Goal: Check status: Check status

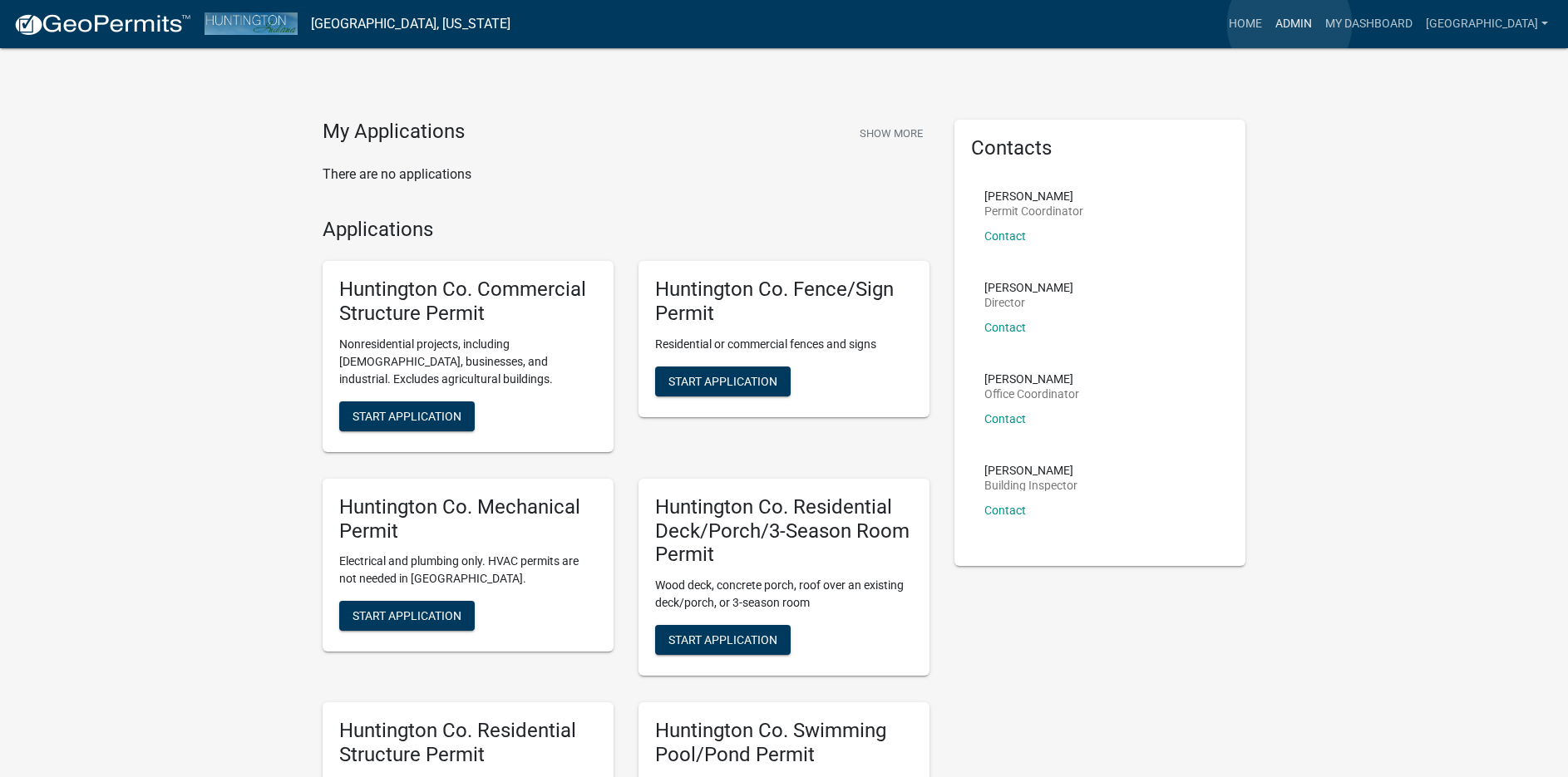
click at [1289, 24] on link "Admin" at bounding box center [1293, 23] width 50 height 31
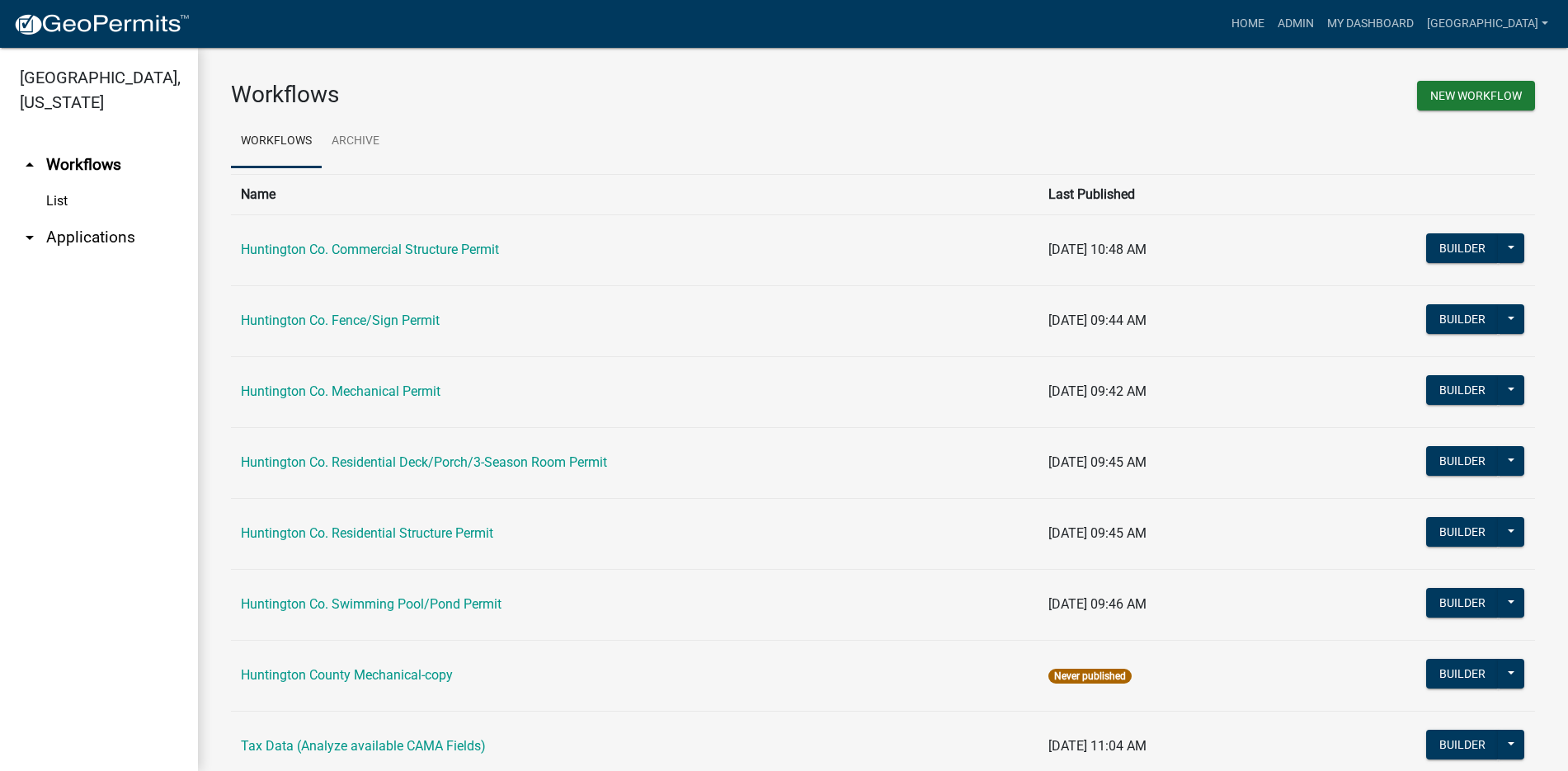
click at [67, 235] on link "arrow_drop_down Applications" at bounding box center [99, 237] width 198 height 40
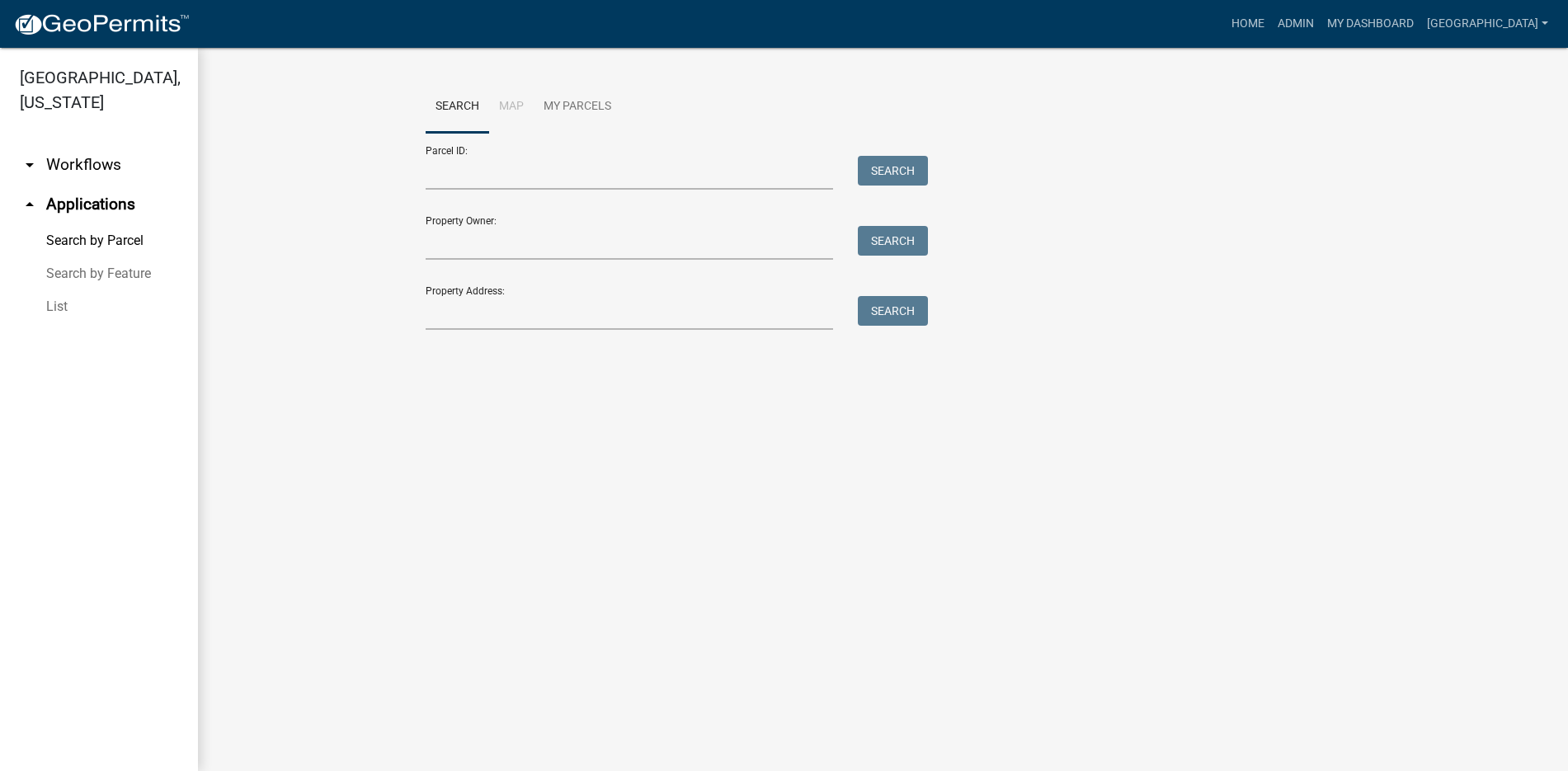
click at [54, 306] on link "List" at bounding box center [99, 306] width 198 height 33
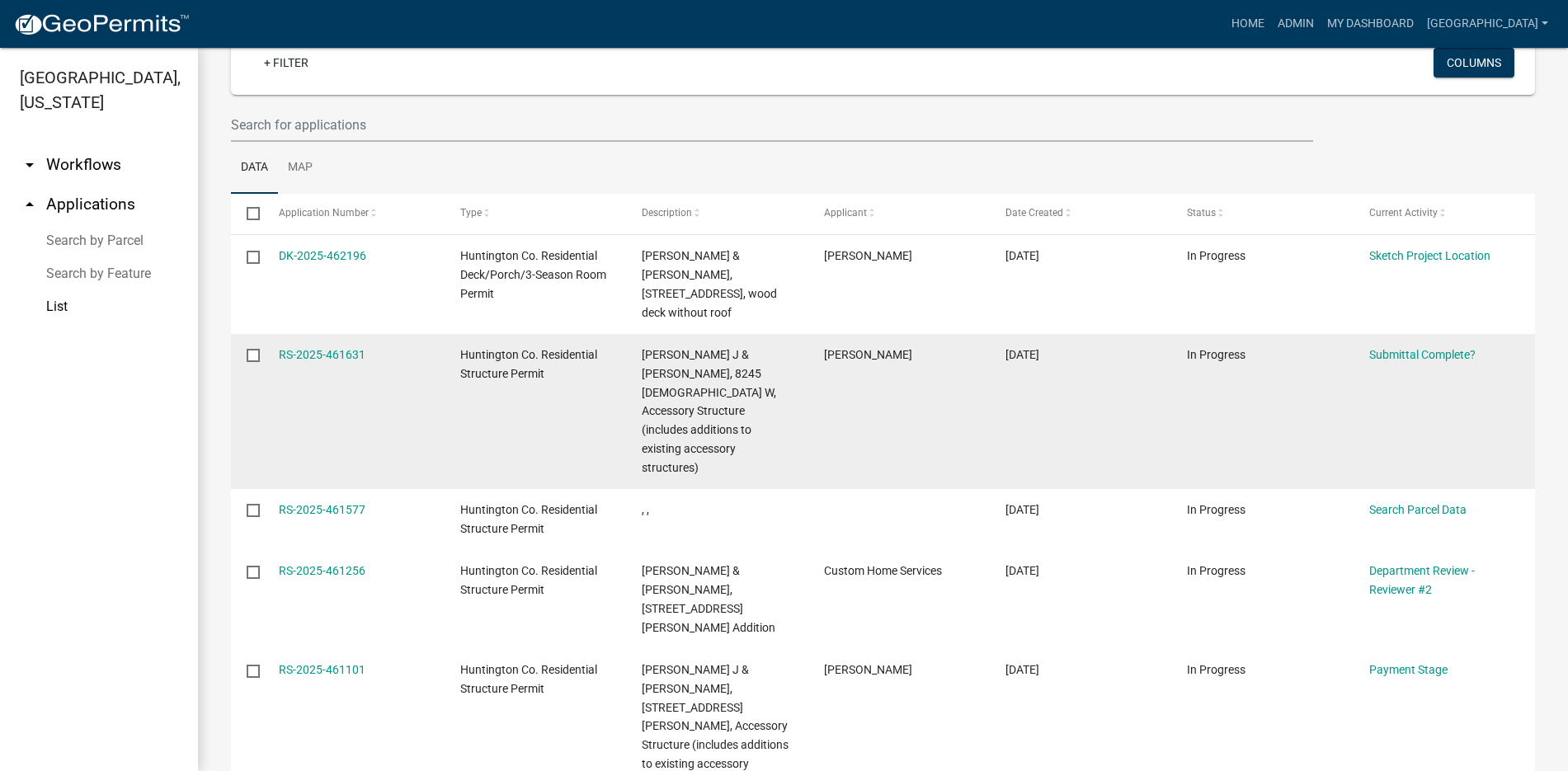
scroll to position [165, 0]
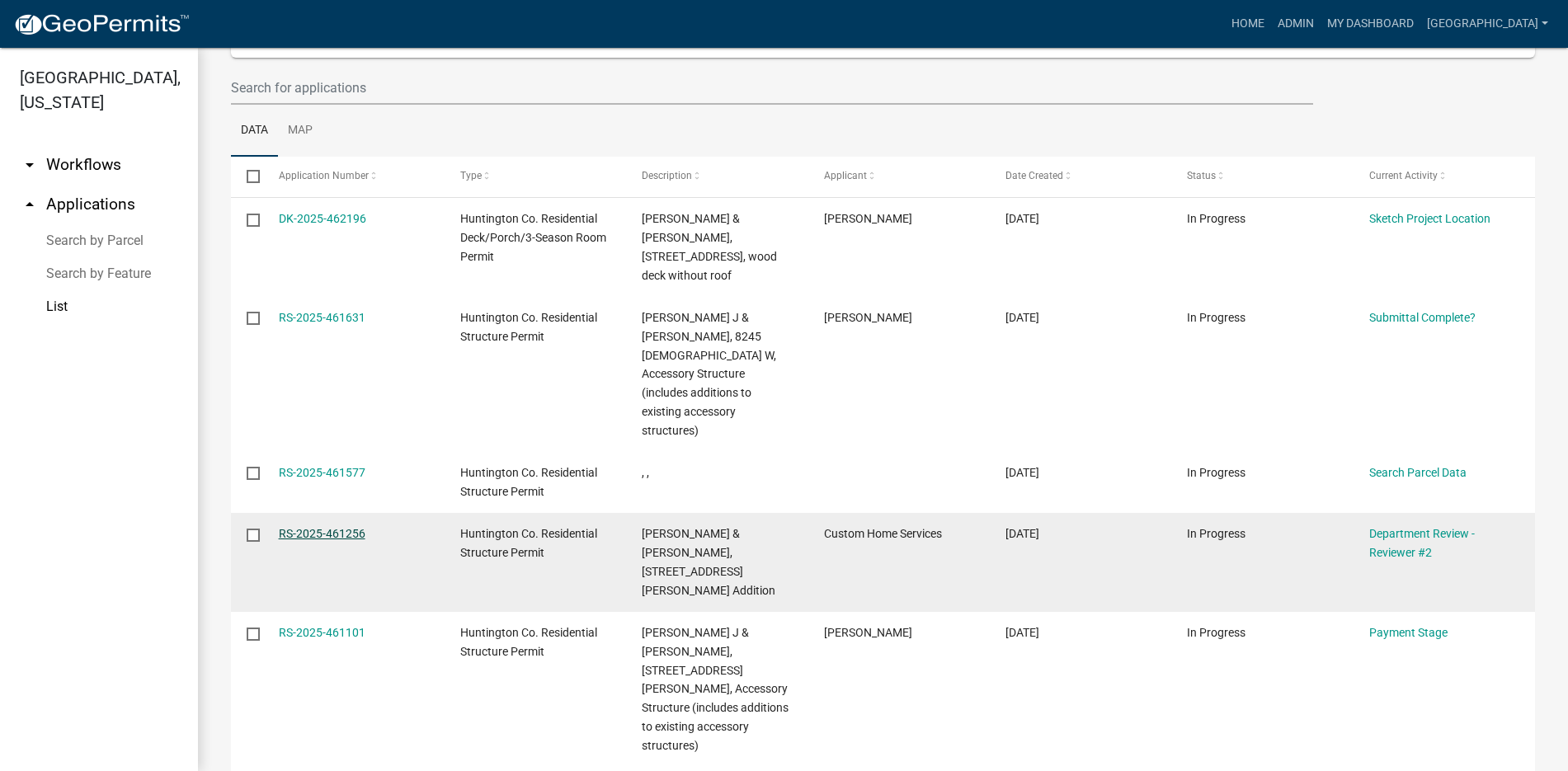
click at [316, 527] on link "RS-2025-461256" at bounding box center [322, 533] width 87 height 13
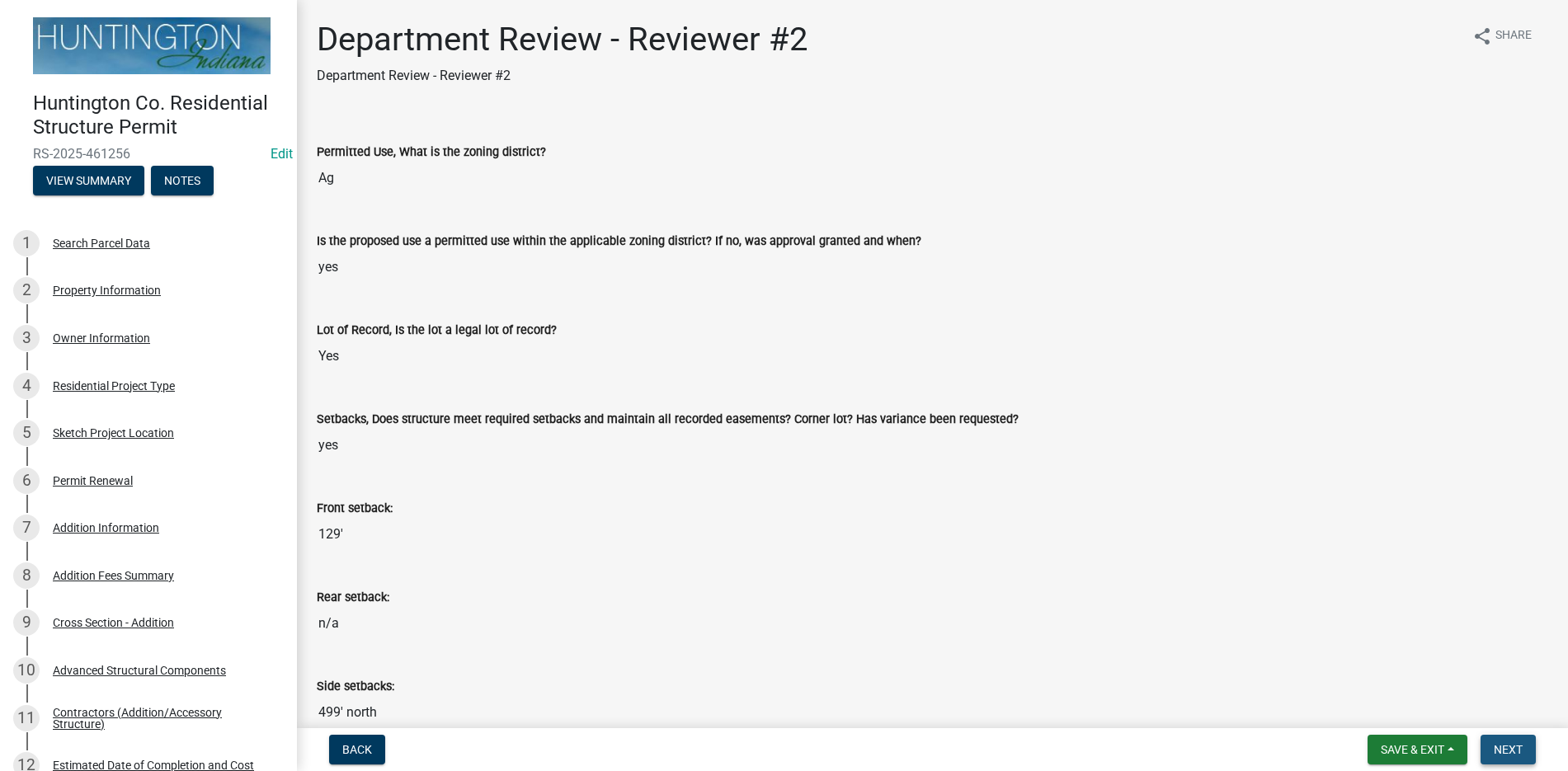
click at [1518, 745] on span "Next" at bounding box center [1508, 750] width 29 height 13
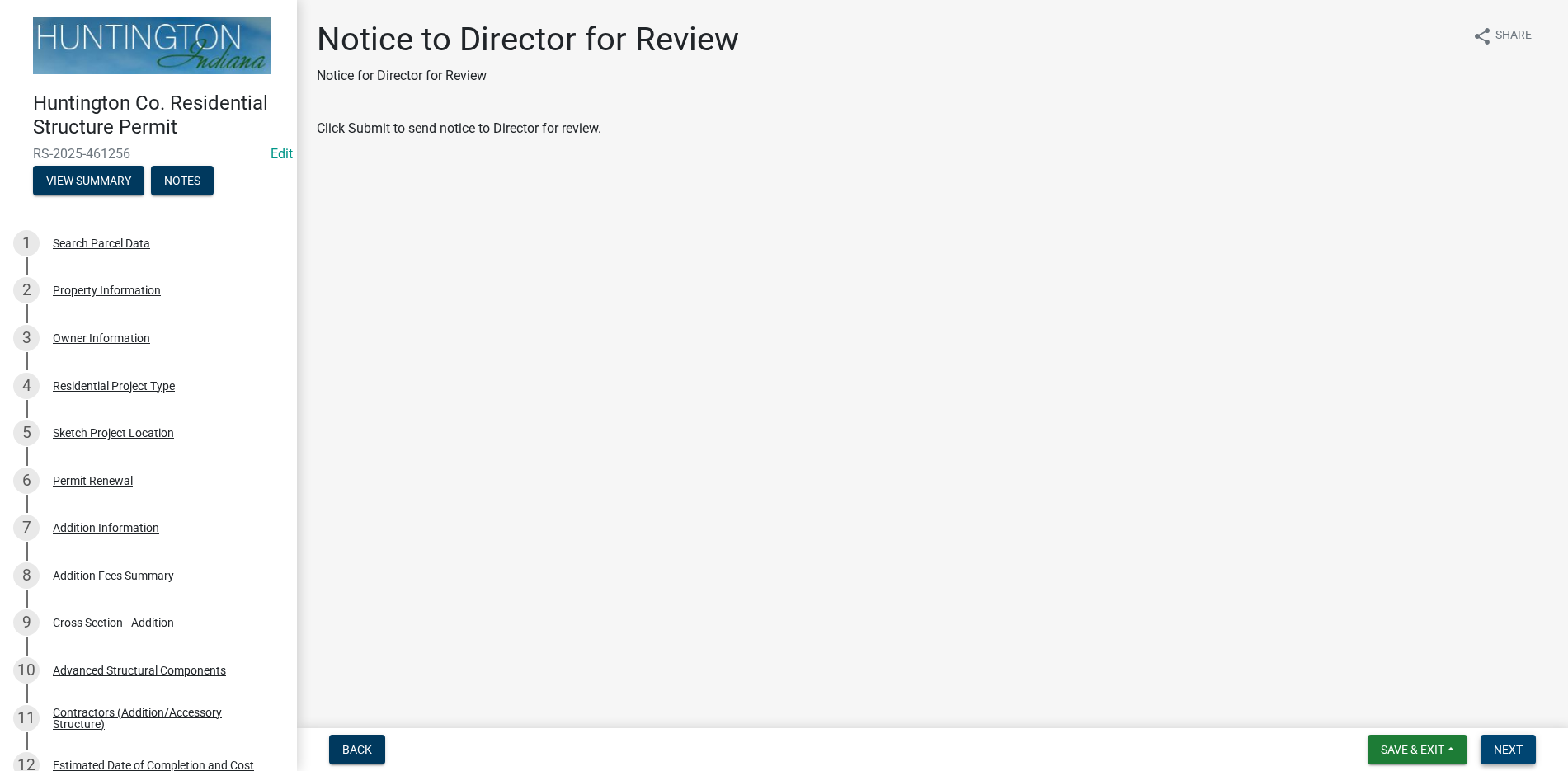
click at [1524, 745] on button "Next" at bounding box center [1508, 750] width 55 height 30
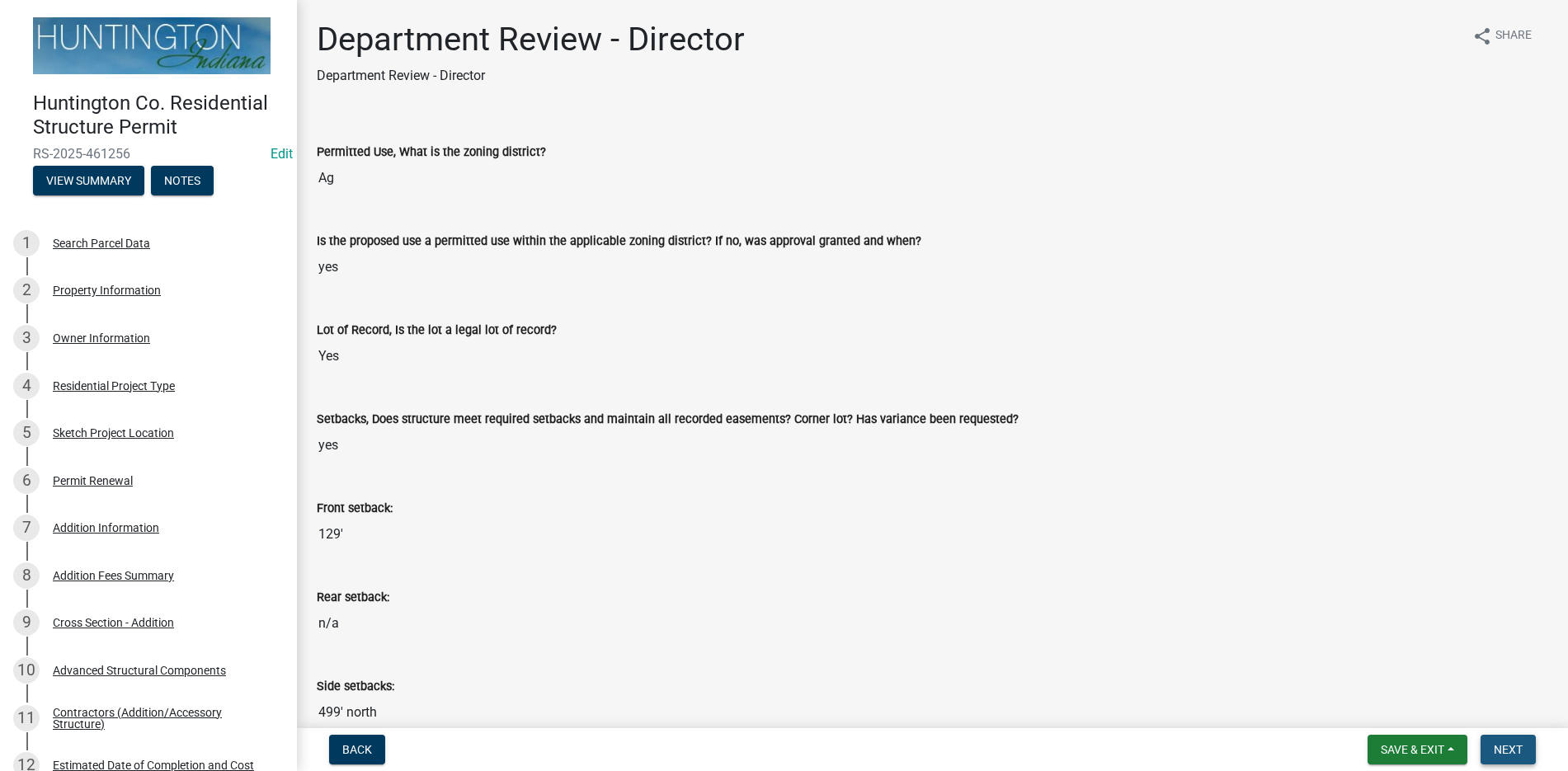
click at [1510, 745] on span "Next" at bounding box center [1508, 750] width 29 height 13
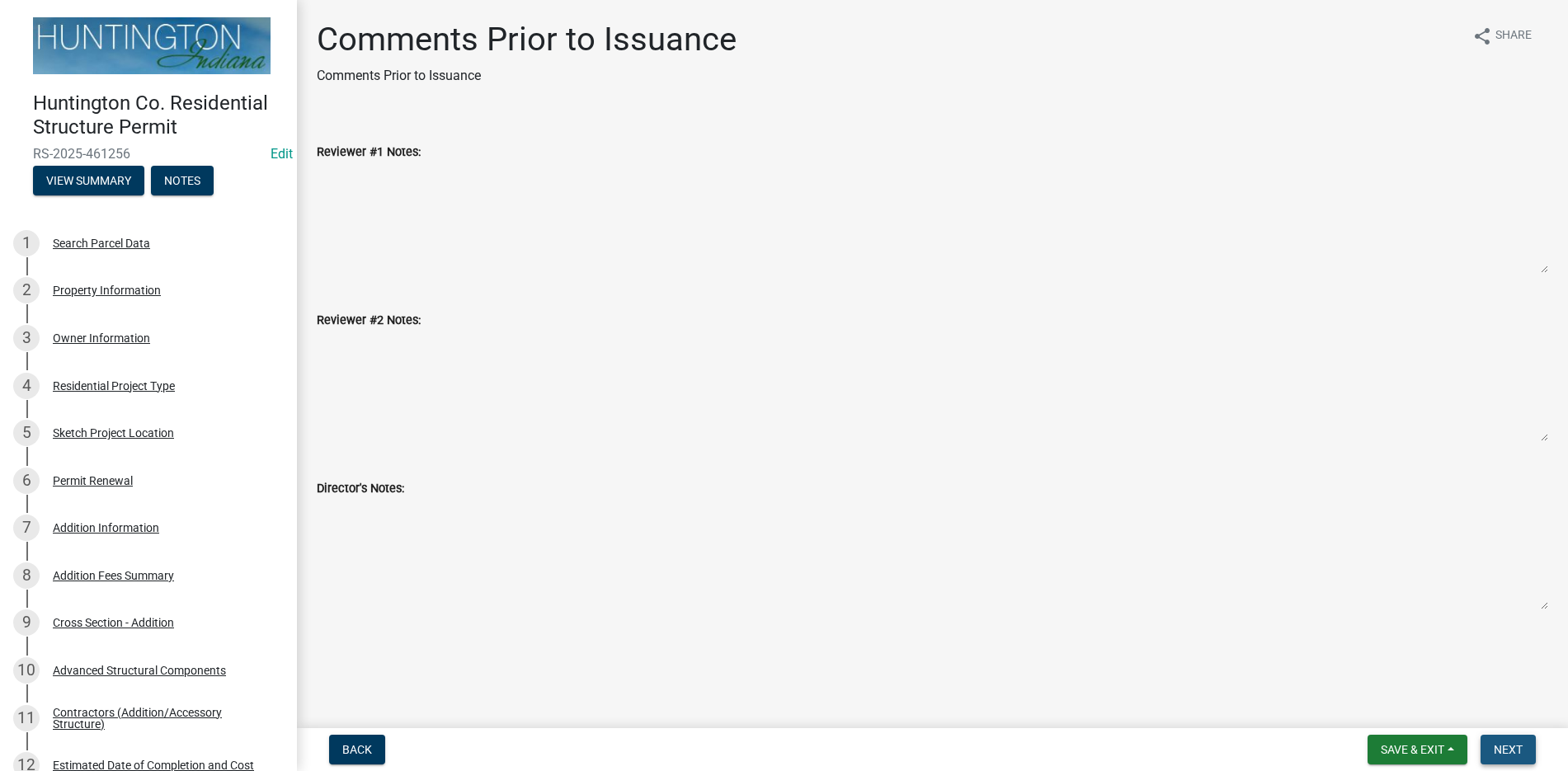
click at [1508, 749] on span "Next" at bounding box center [1508, 750] width 29 height 13
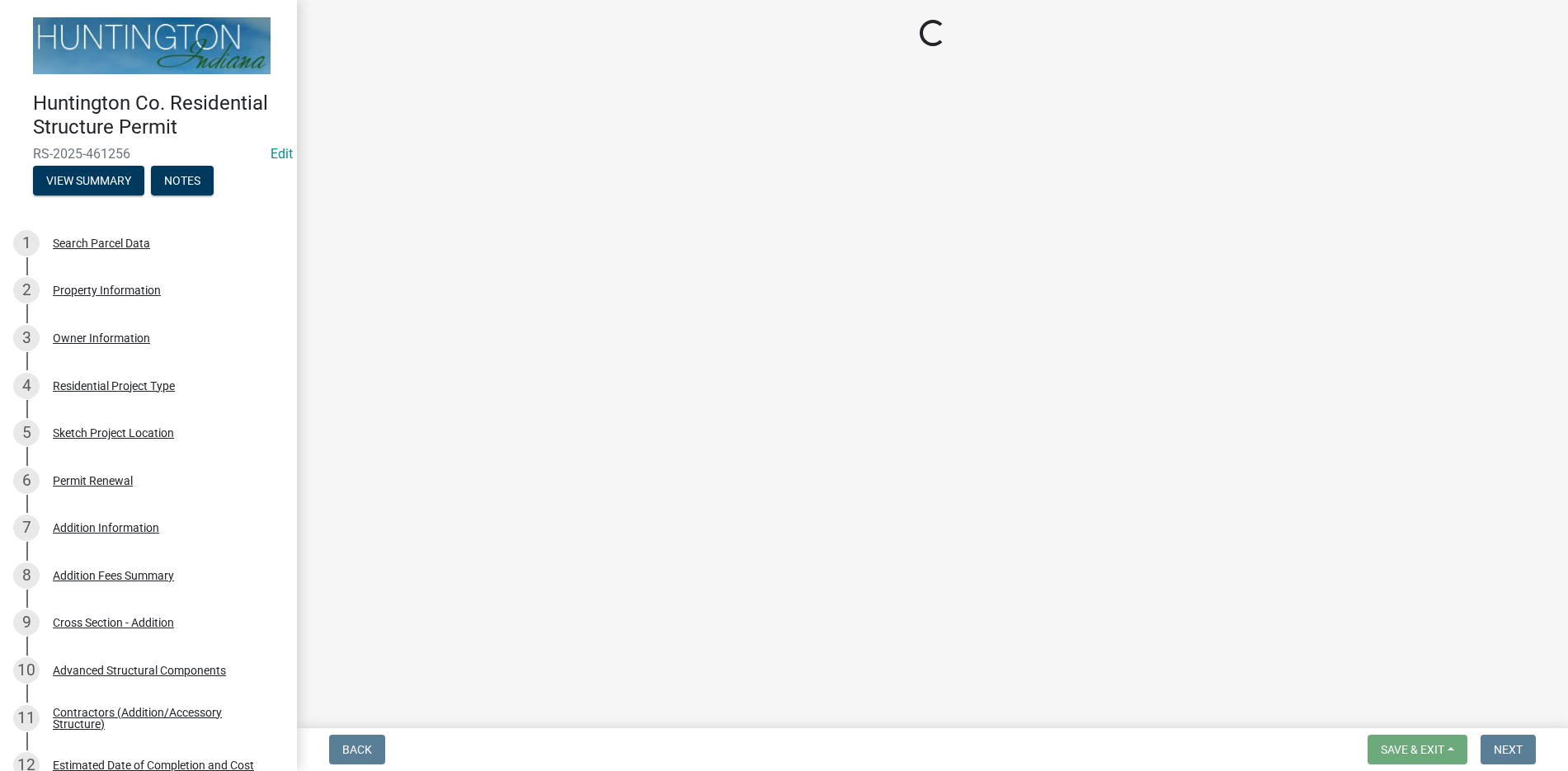
select select "3: 3"
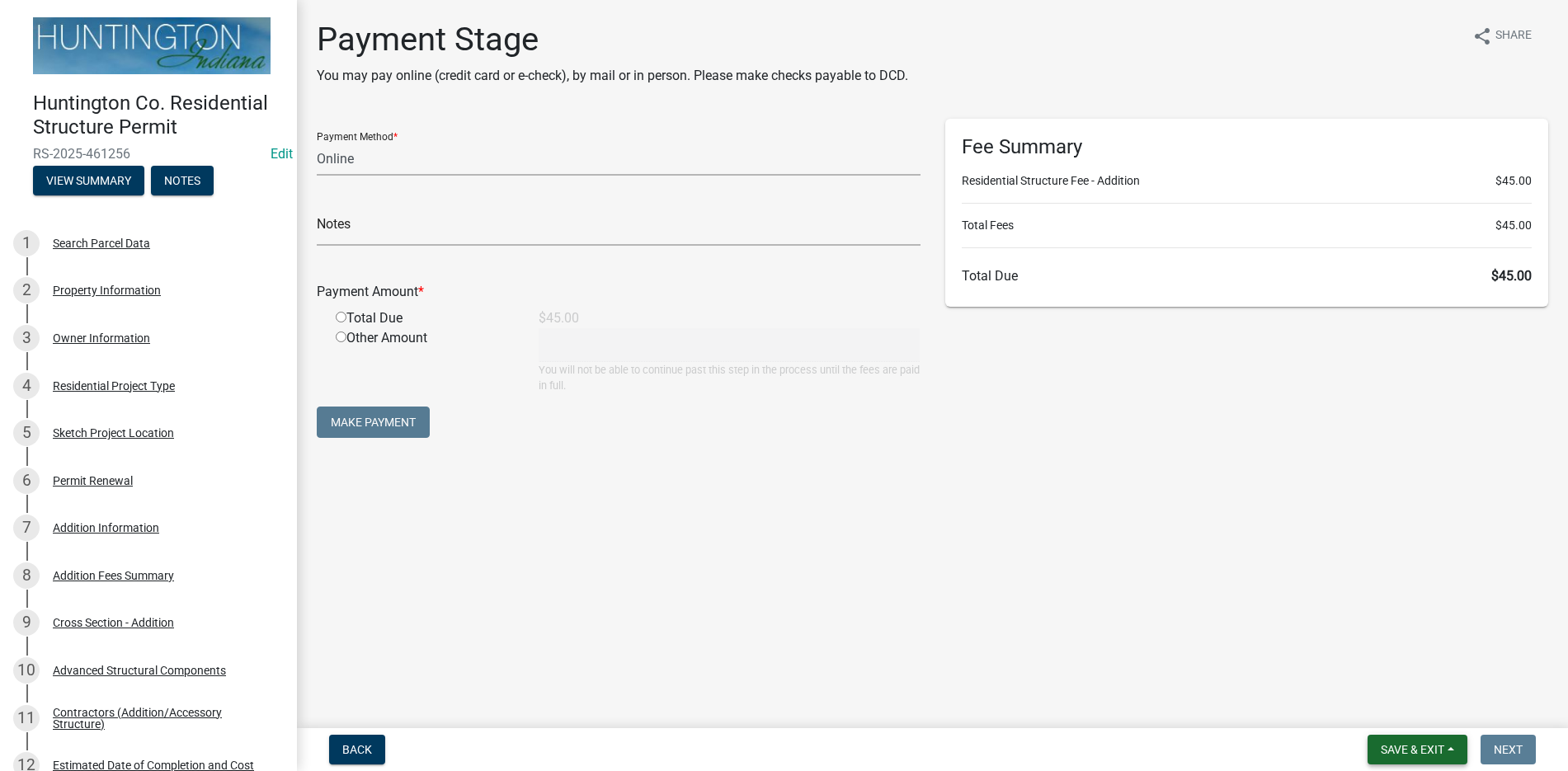
click at [1410, 751] on span "Save & Exit" at bounding box center [1412, 750] width 64 height 13
click at [1397, 706] on button "Save & Exit" at bounding box center [1401, 706] width 132 height 40
